Goal: Task Accomplishment & Management: Manage account settings

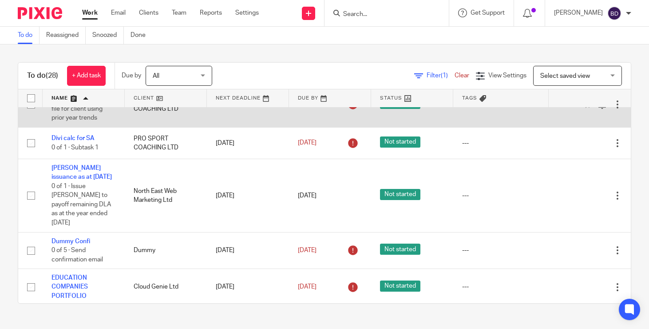
scroll to position [497, 0]
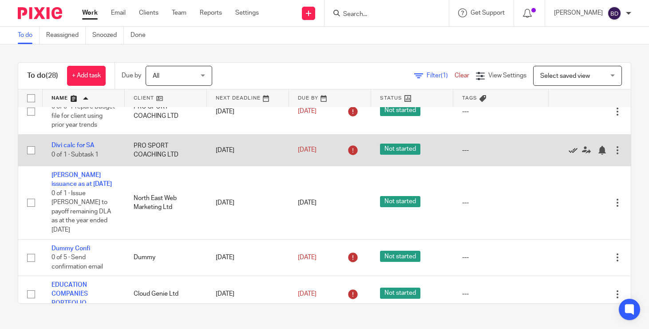
click at [573, 155] on icon at bounding box center [573, 150] width 9 height 9
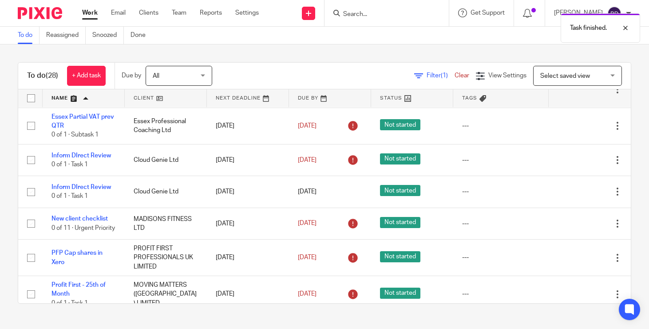
scroll to position [672, 0]
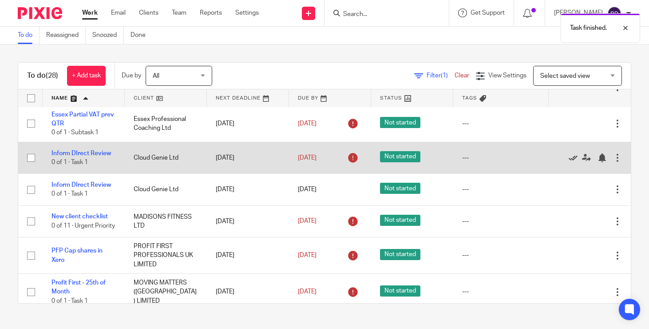
click at [576, 160] on icon at bounding box center [573, 157] width 9 height 9
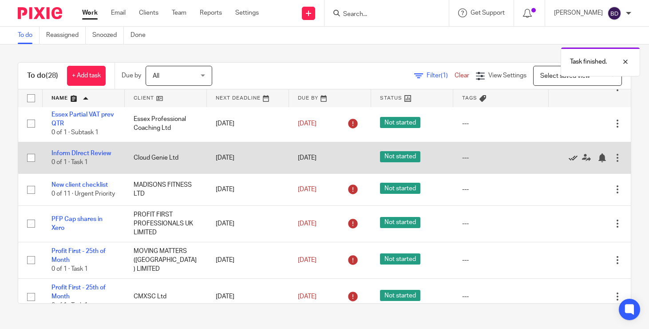
click at [575, 161] on icon at bounding box center [573, 157] width 9 height 9
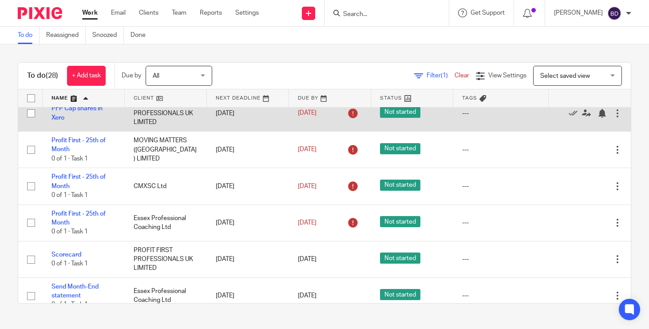
scroll to position [757, 0]
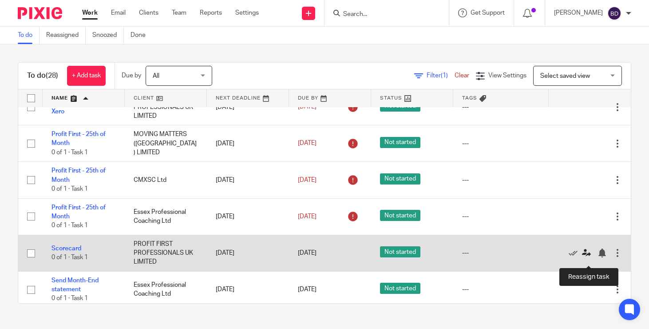
click at [588, 257] on icon at bounding box center [586, 252] width 9 height 9
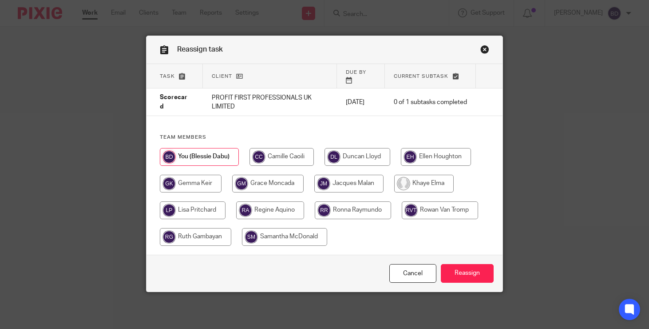
click at [446, 151] on input "radio" at bounding box center [436, 157] width 70 height 18
radio input "true"
click at [469, 268] on input "Reassign" at bounding box center [467, 273] width 53 height 19
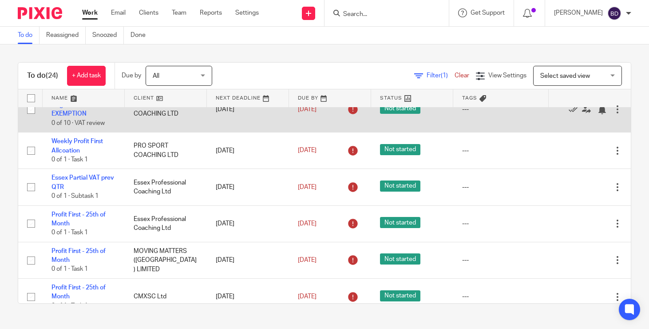
scroll to position [358, 0]
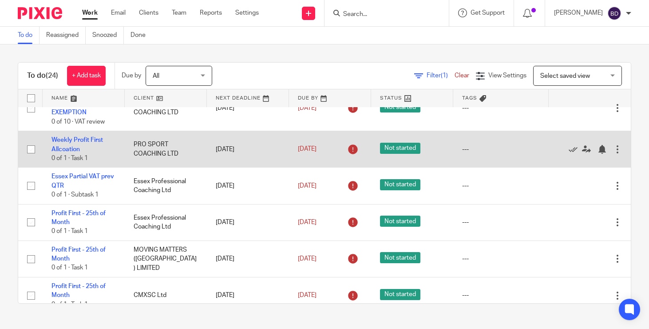
click at [618, 152] on div at bounding box center [617, 149] width 9 height 9
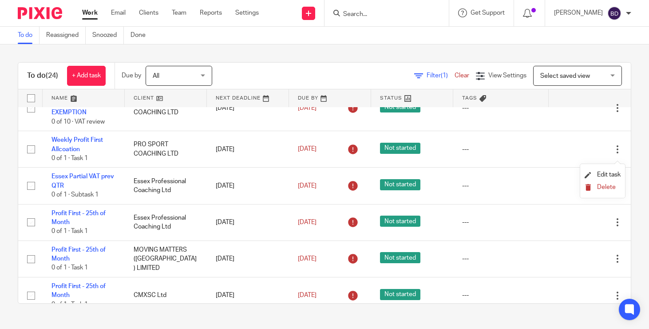
click at [607, 187] on span "Delete" at bounding box center [606, 187] width 19 height 6
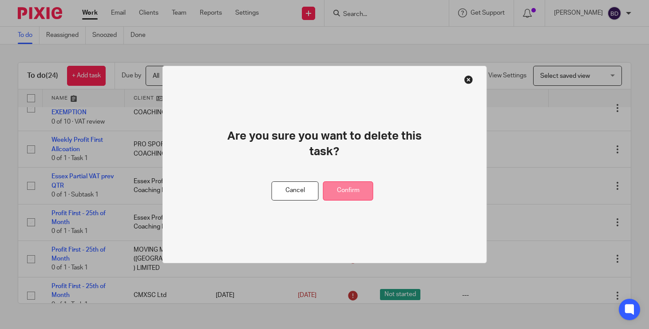
click at [369, 186] on button "Confirm" at bounding box center [348, 190] width 50 height 19
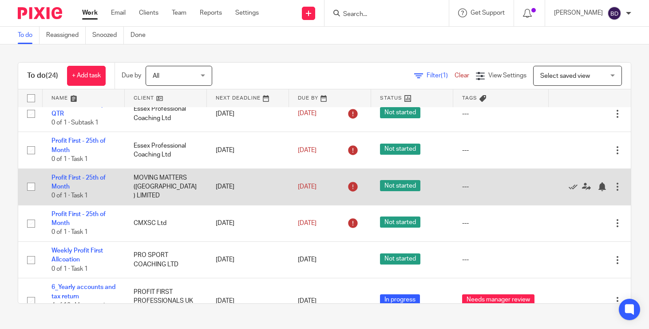
scroll to position [397, 0]
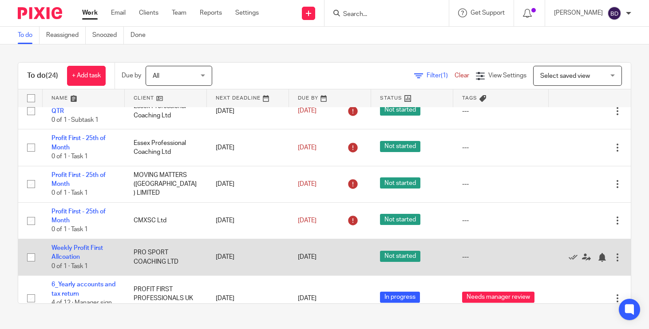
click at [618, 262] on div at bounding box center [617, 257] width 9 height 9
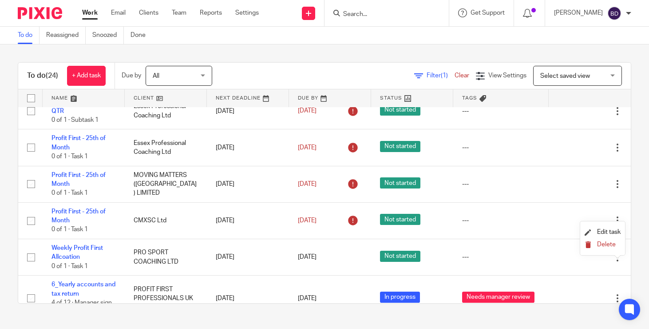
click at [605, 247] on span "Delete" at bounding box center [606, 244] width 19 height 6
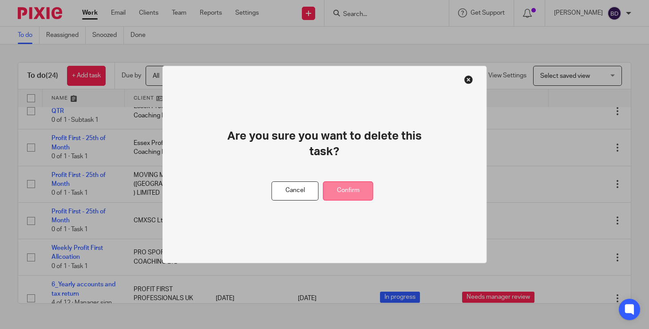
click at [355, 181] on button "Confirm" at bounding box center [348, 190] width 50 height 19
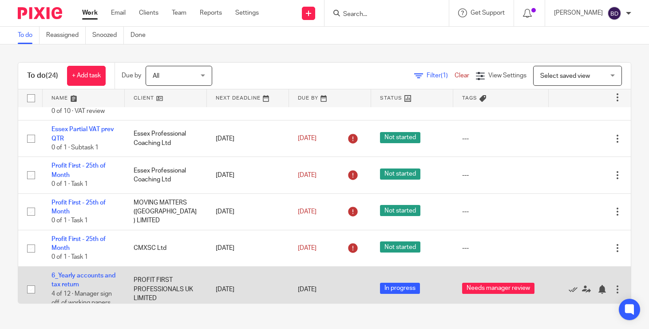
scroll to position [376, 0]
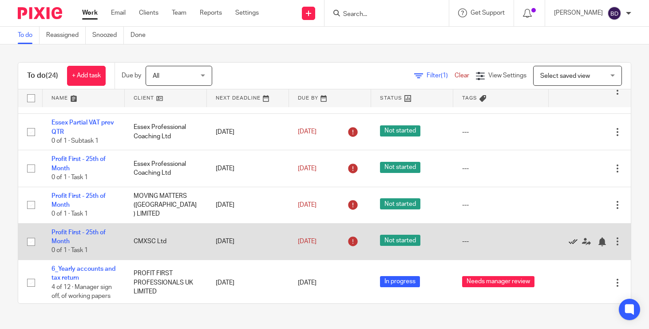
click at [572, 246] on icon at bounding box center [573, 241] width 9 height 9
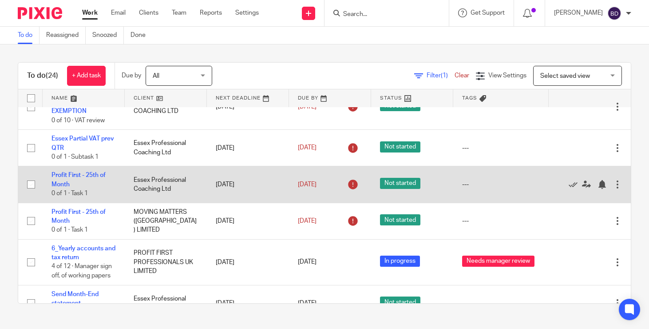
scroll to position [358, 0]
